Goal: Task Accomplishment & Management: Use online tool/utility

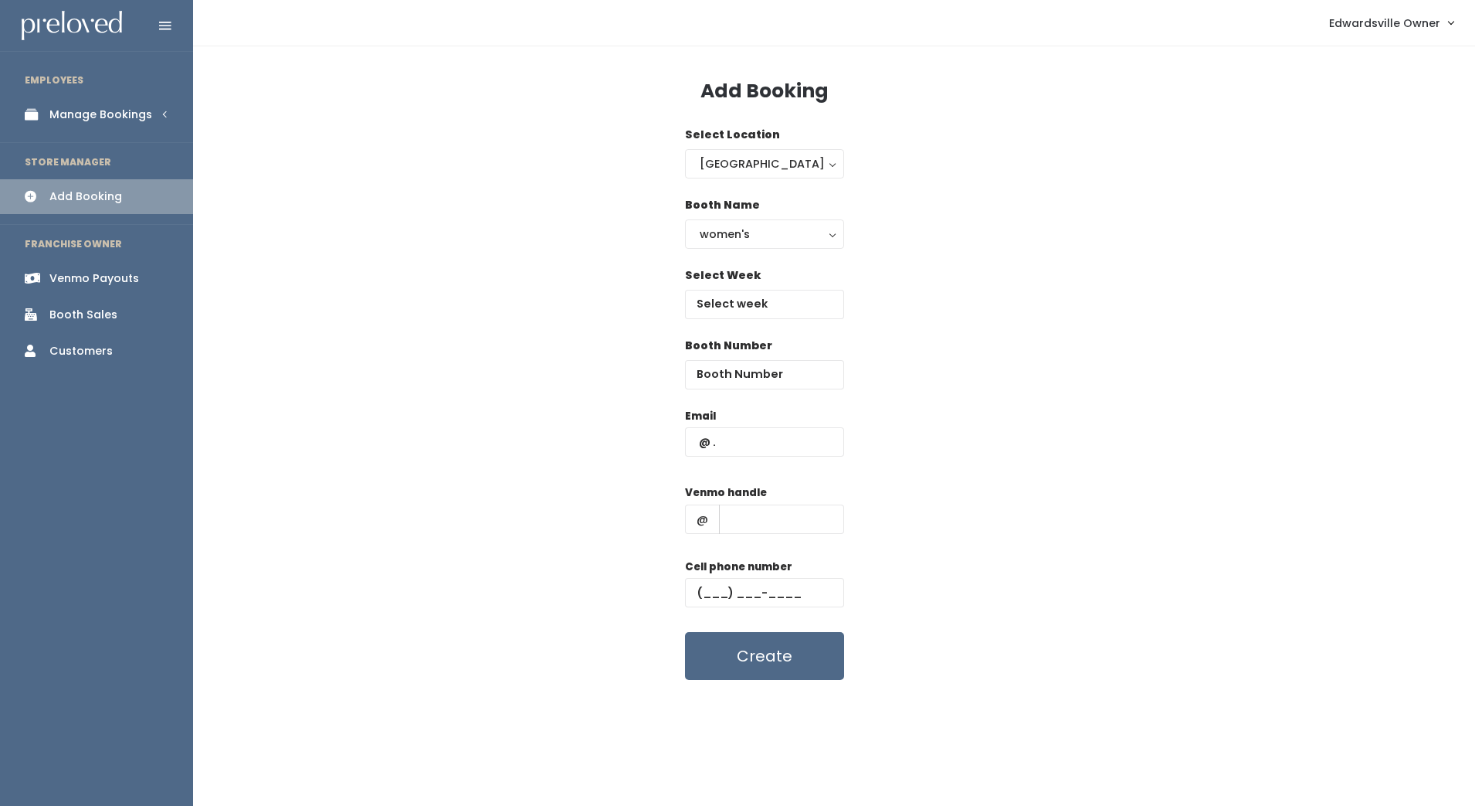
click at [29, 32] on img at bounding box center [72, 26] width 100 height 30
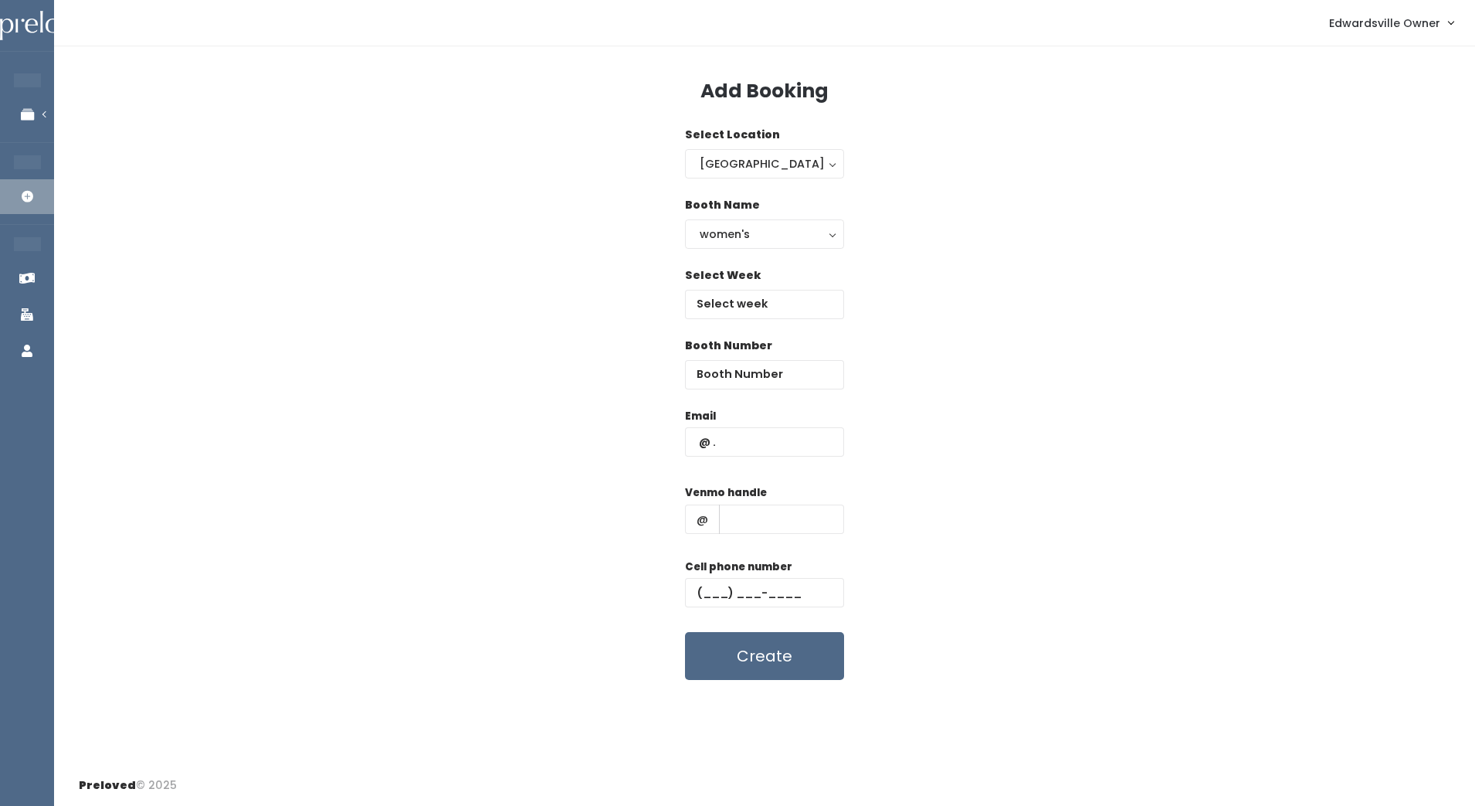
click at [1426, 17] on span "Edwardsville Owner" at bounding box center [1384, 23] width 111 height 17
click at [1414, 70] on link "My bookings" at bounding box center [1399, 61] width 138 height 28
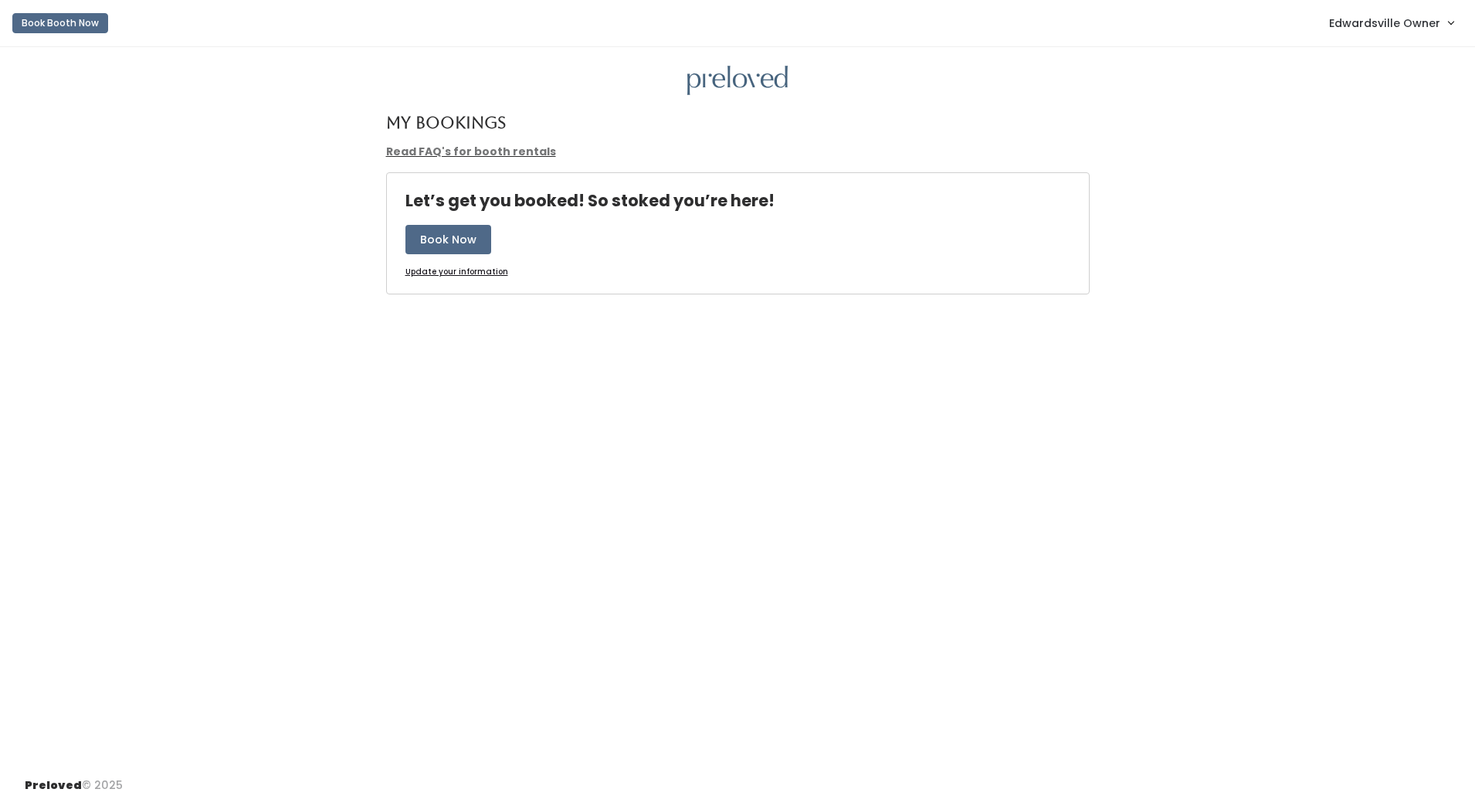
click at [1379, 28] on span "Edwardsville Owner" at bounding box center [1384, 23] width 111 height 17
click at [1382, 75] on link "My bookings" at bounding box center [1399, 89] width 138 height 28
click at [1386, 24] on span "Edwardsville Owner" at bounding box center [1384, 23] width 111 height 17
click at [1371, 59] on link "Admin Home" at bounding box center [1399, 61] width 138 height 28
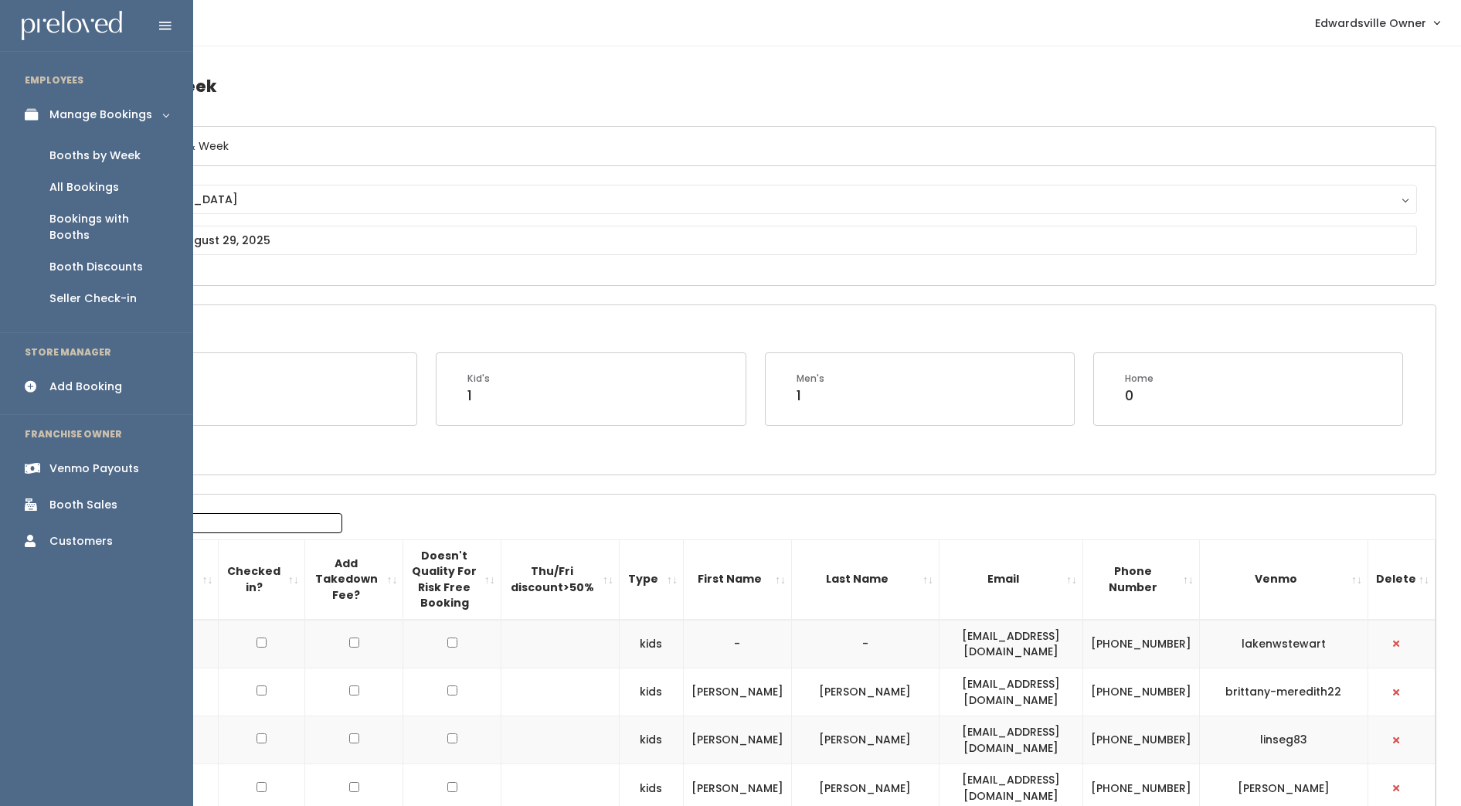
click at [91, 158] on div "Booths by Week" at bounding box center [94, 156] width 91 height 16
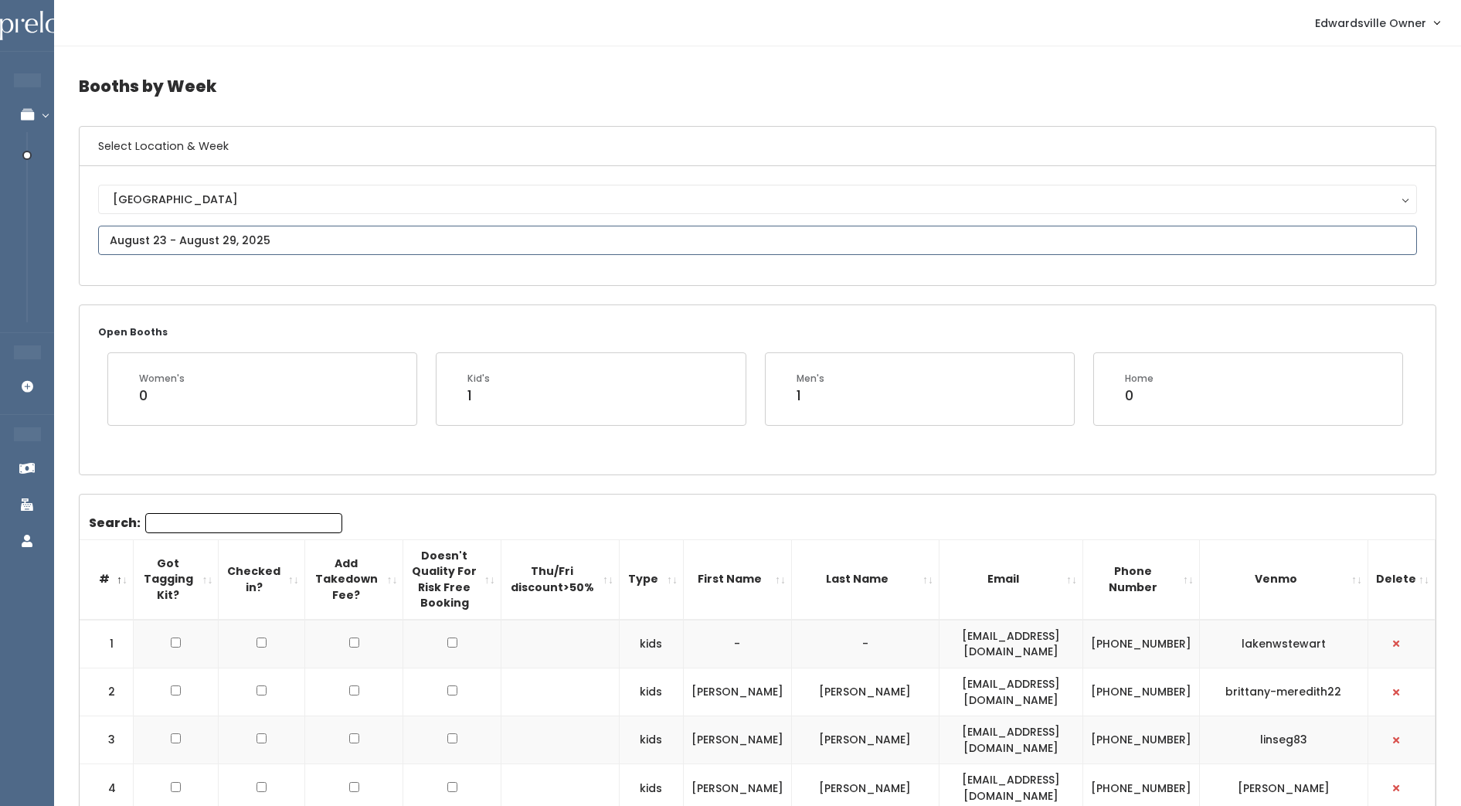
click at [267, 242] on input "text" at bounding box center [757, 240] width 1318 height 29
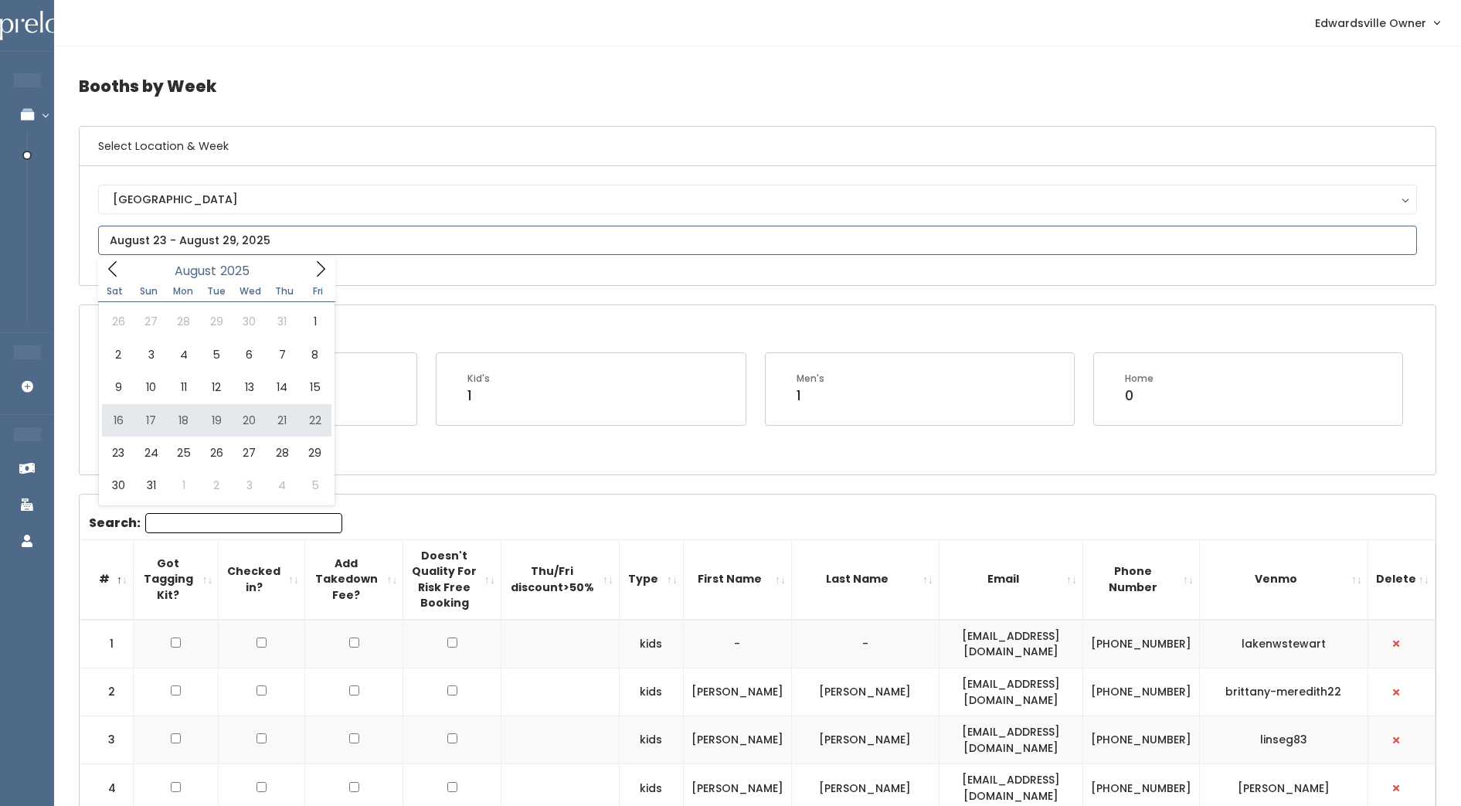
type input "August 16 to August 22"
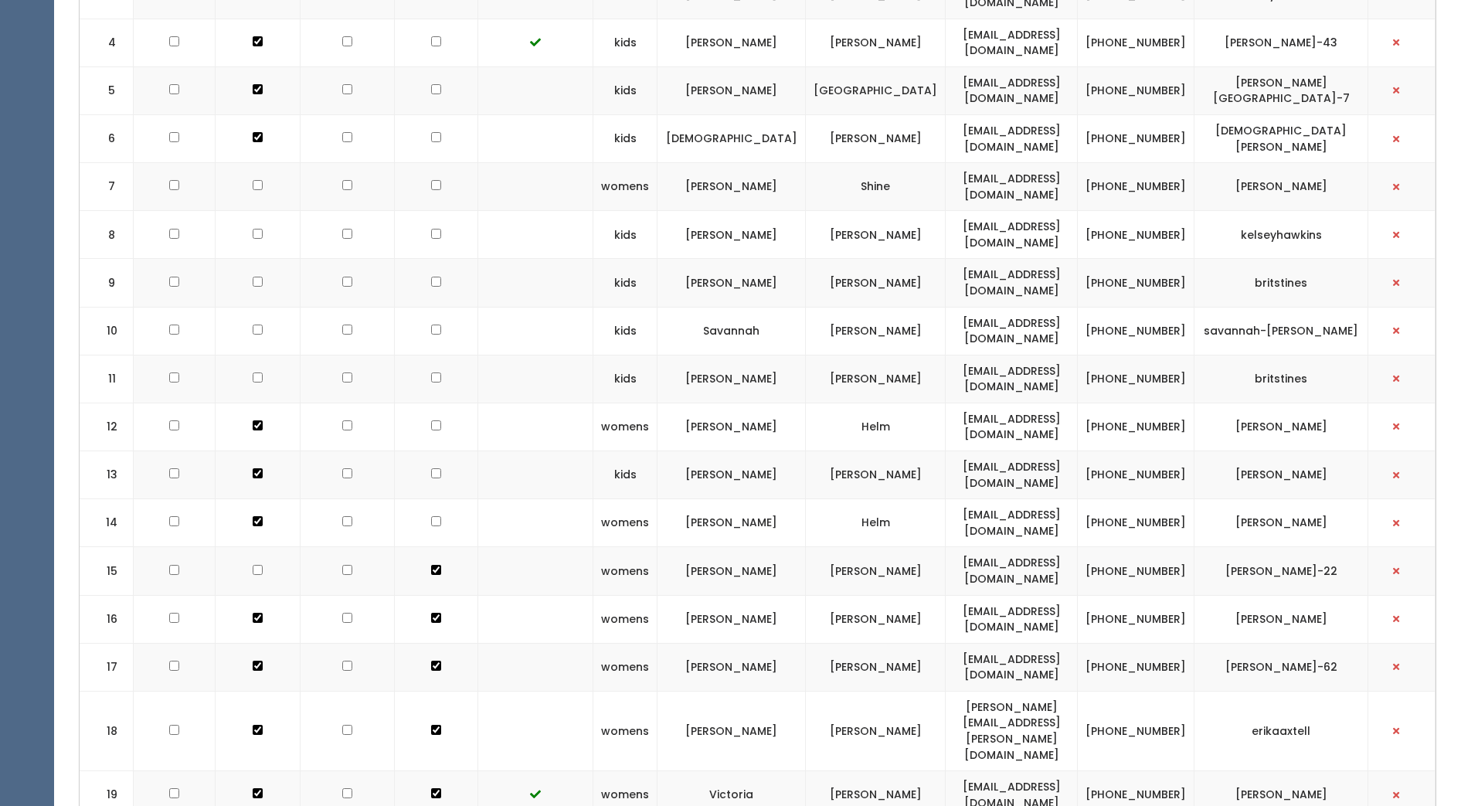
scroll to position [663, 0]
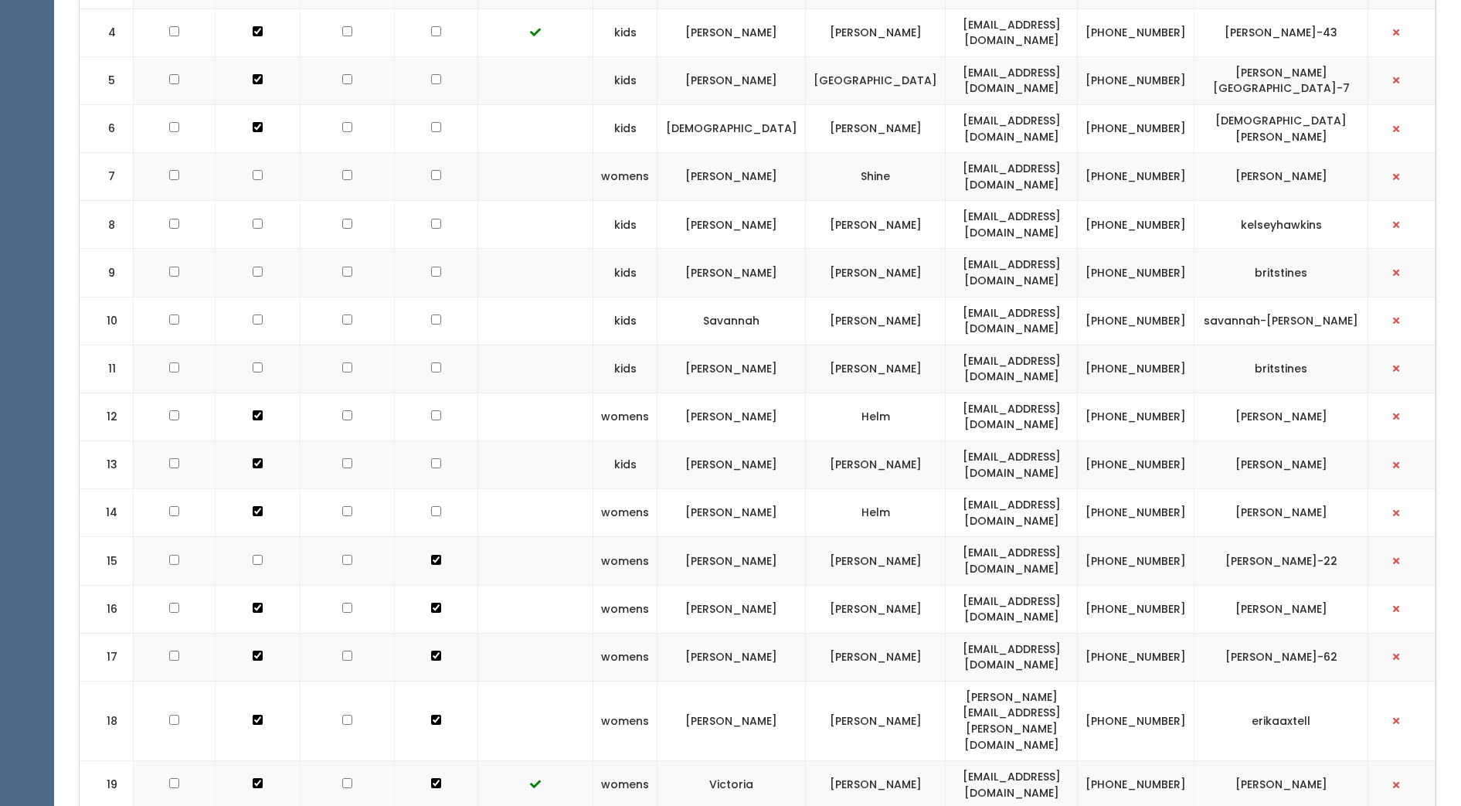
scroll to position [612, 0]
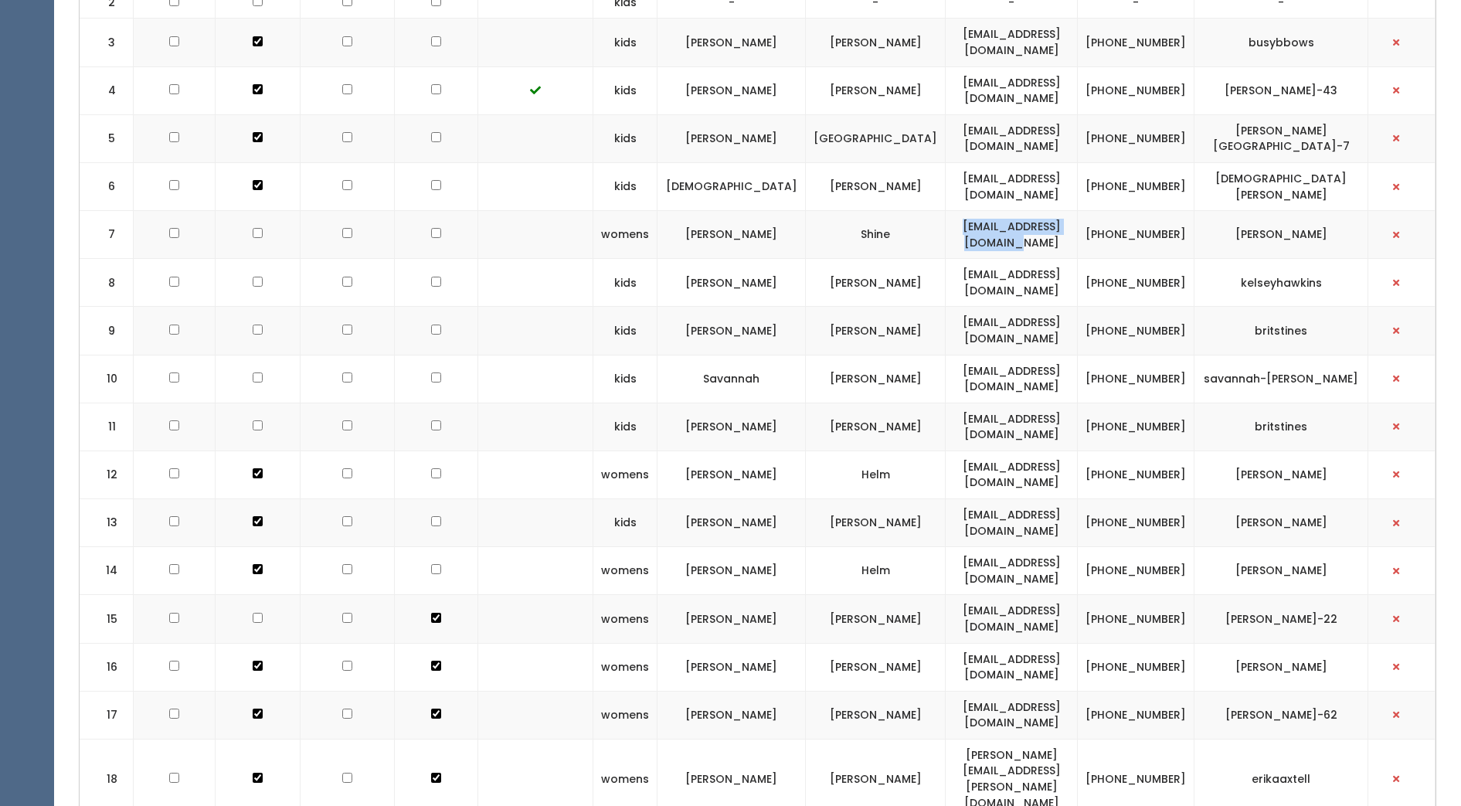
drag, startPoint x: 931, startPoint y: 222, endPoint x: 1091, endPoint y: 214, distance: 160.1
click at [1077, 214] on td "[EMAIL_ADDRESS][DOMAIN_NAME]" at bounding box center [1011, 235] width 132 height 48
drag, startPoint x: 1091, startPoint y: 214, endPoint x: 1060, endPoint y: 216, distance: 31.0
copy td "[EMAIL_ADDRESS][DOMAIN_NAME]"
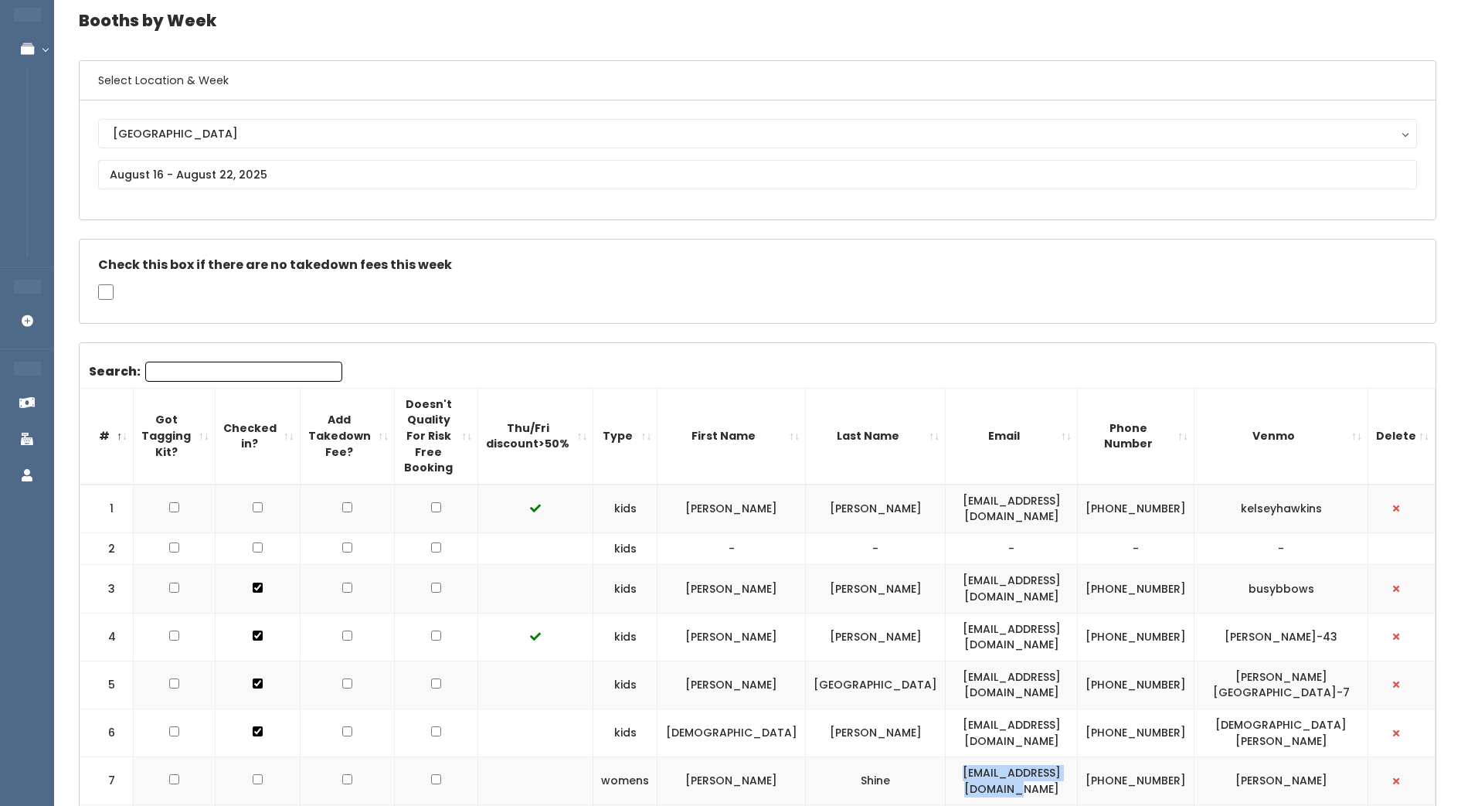
scroll to position [0, 0]
